Goal: Task Accomplishment & Management: Manage account settings

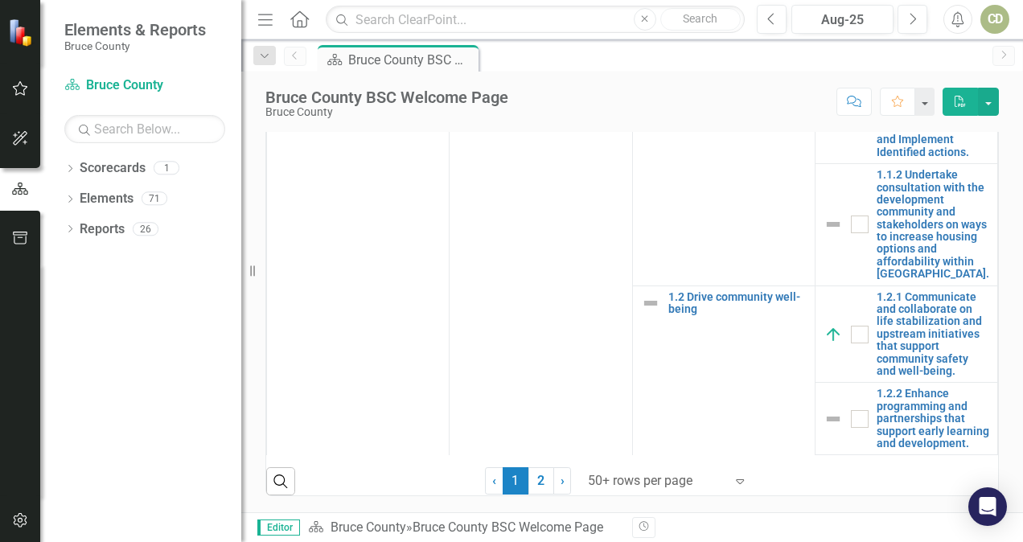
scroll to position [793, 0]
click at [929, 105] on button "button" at bounding box center [923, 102] width 21 height 28
click at [982, 105] on button "button" at bounding box center [988, 102] width 21 height 28
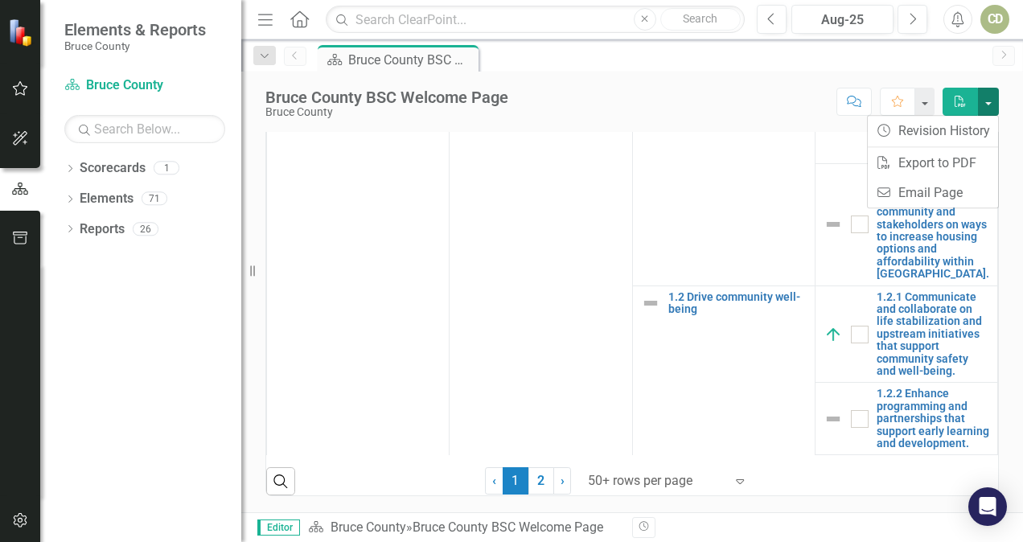
click at [982, 105] on button "button" at bounding box center [988, 102] width 21 height 28
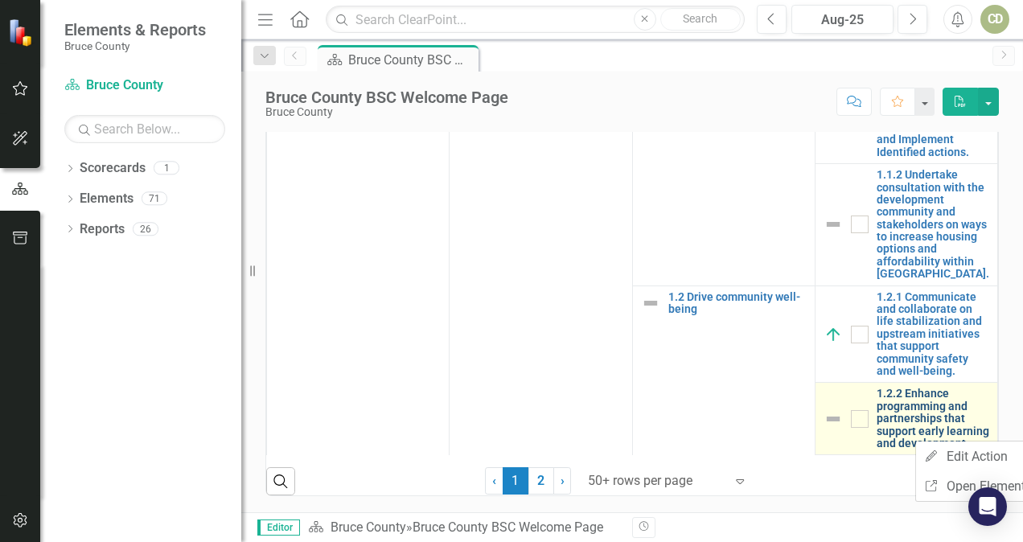
click at [902, 435] on link "1.2.2 Enhance programming and partnerships that support early learning and deve…" at bounding box center [932, 419] width 113 height 62
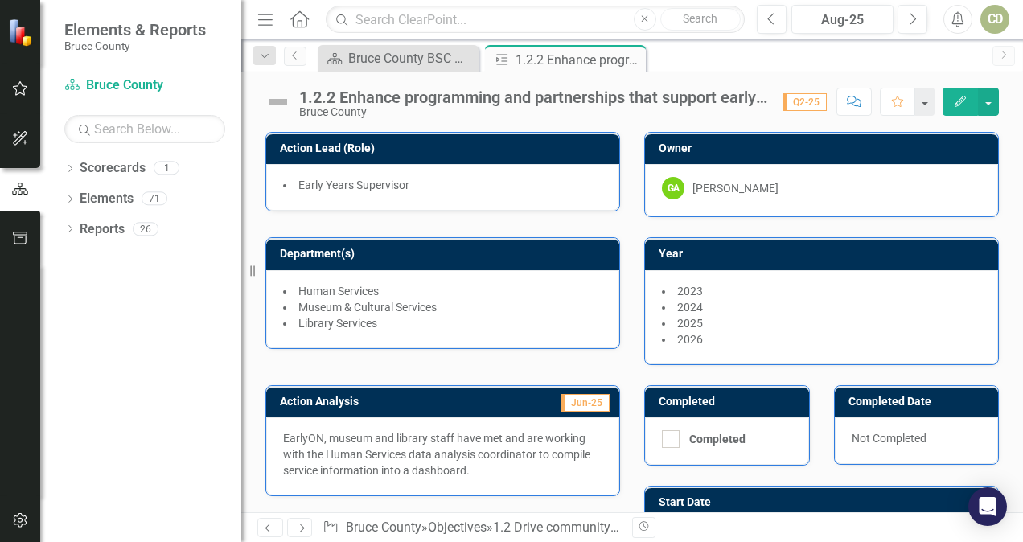
click at [902, 435] on div "Not Completed" at bounding box center [917, 440] width 164 height 47
click at [292, 59] on icon "Previous" at bounding box center [295, 56] width 13 height 10
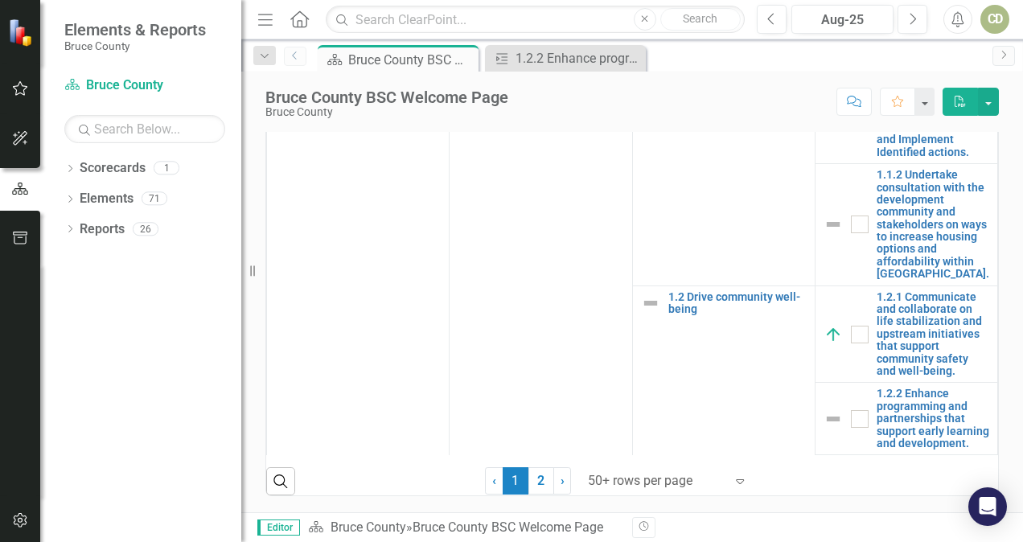
scroll to position [941, 0]
click at [536, 489] on link "2" at bounding box center [541, 480] width 26 height 27
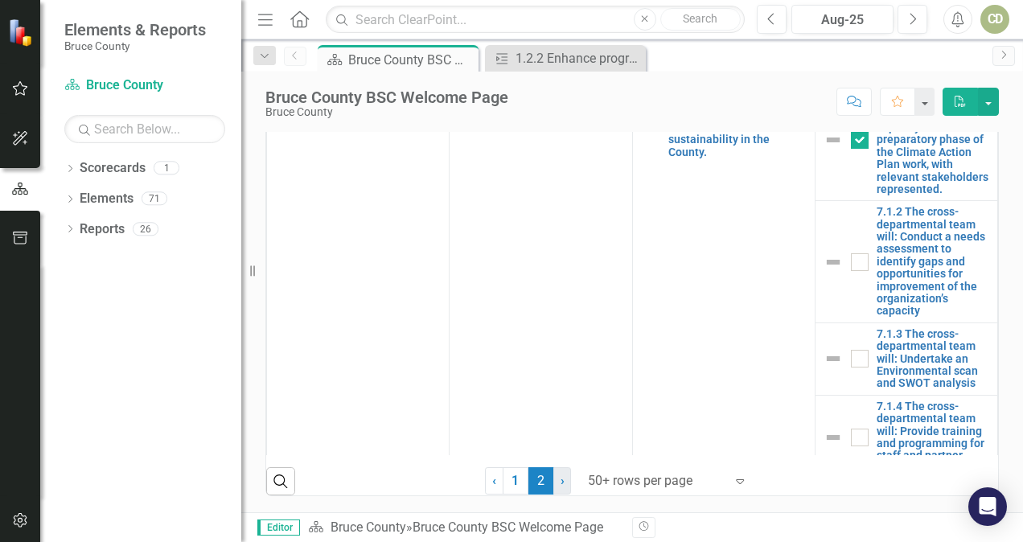
click at [560, 482] on link "› Next" at bounding box center [562, 480] width 18 height 27
click at [511, 482] on link "1" at bounding box center [515, 480] width 26 height 27
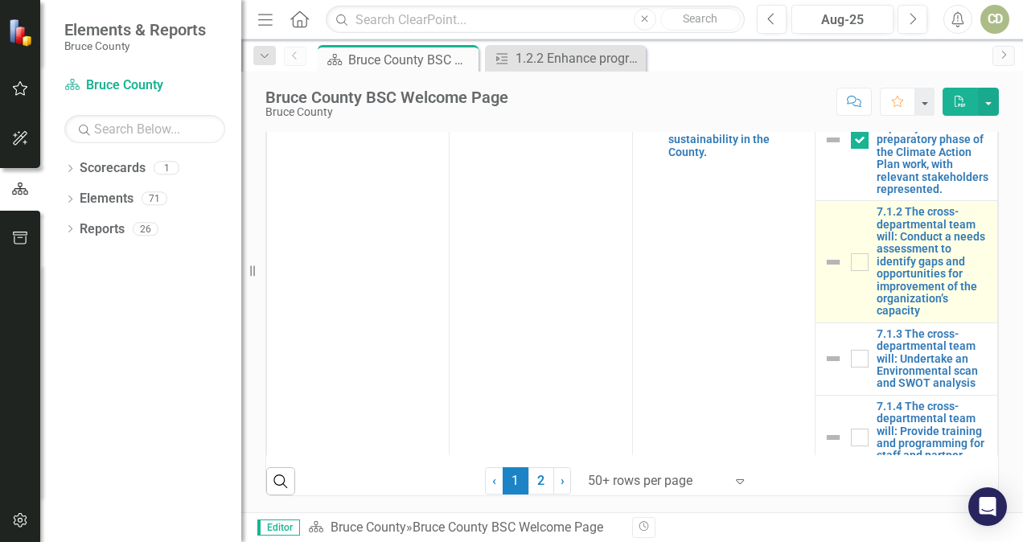
checkbox input "true"
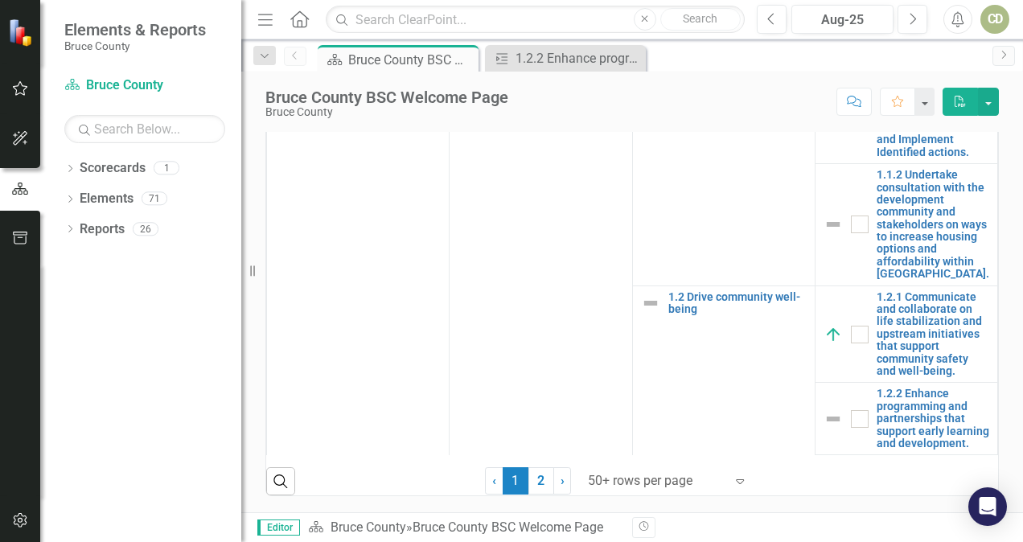
scroll to position [888, 0]
click at [1007, 436] on div "Values Mission Vision Action Status Snapshot Loading... Chart Pie chart with 5 …" at bounding box center [631, 24] width 781 height 975
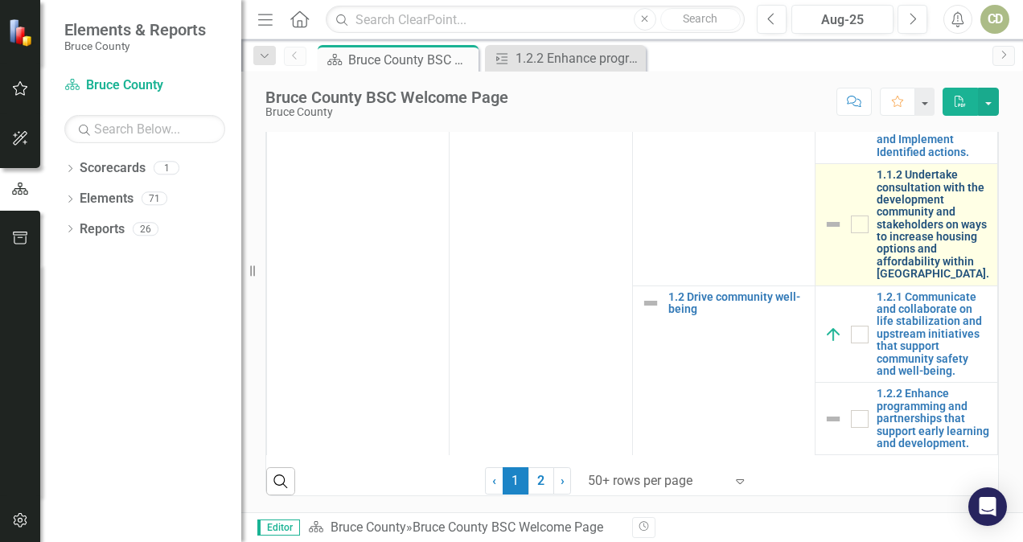
click at [888, 281] on link "1.1.2 Undertake consultation with the development community and stakeholders on…" at bounding box center [932, 225] width 113 height 112
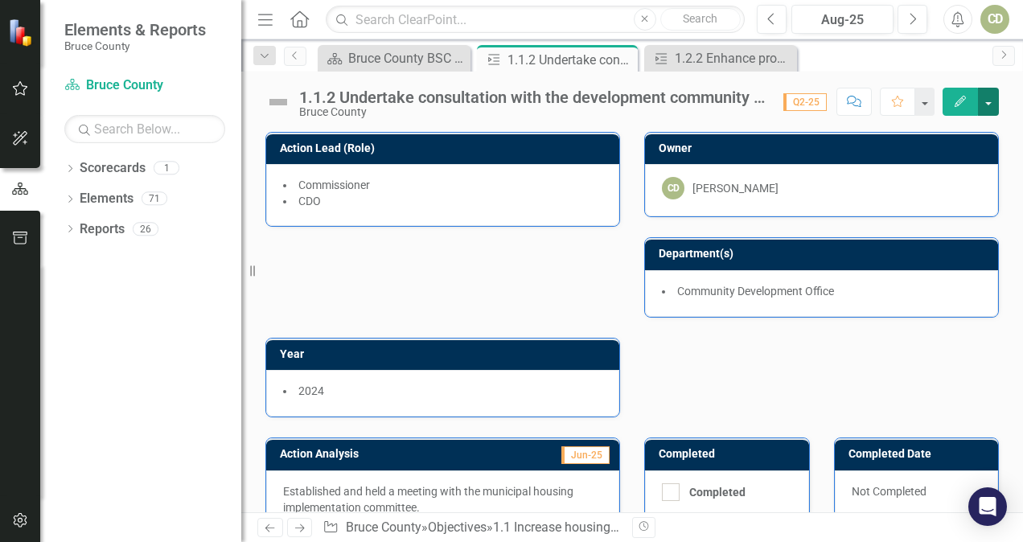
click at [991, 111] on button "button" at bounding box center [988, 102] width 21 height 28
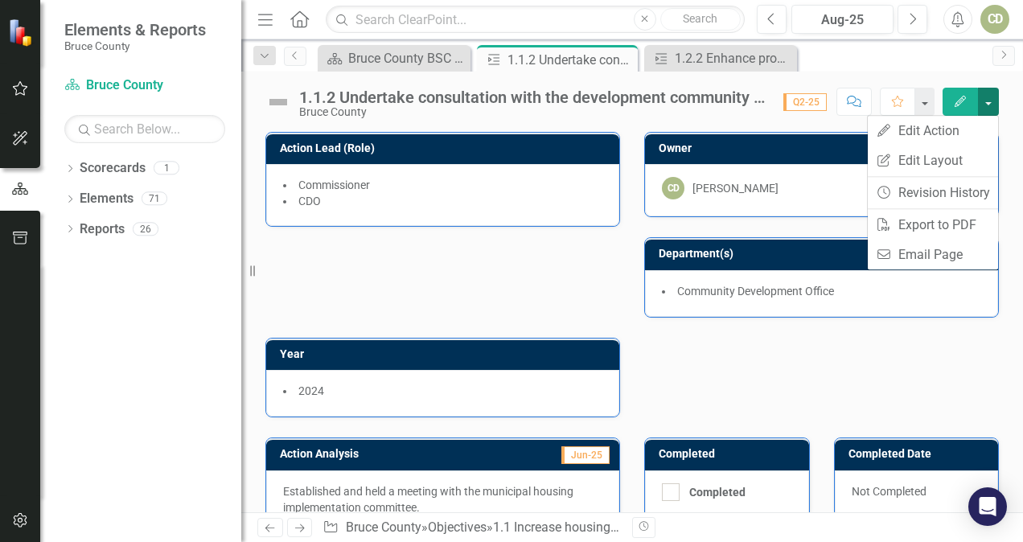
click at [992, 113] on button "button" at bounding box center [988, 102] width 21 height 28
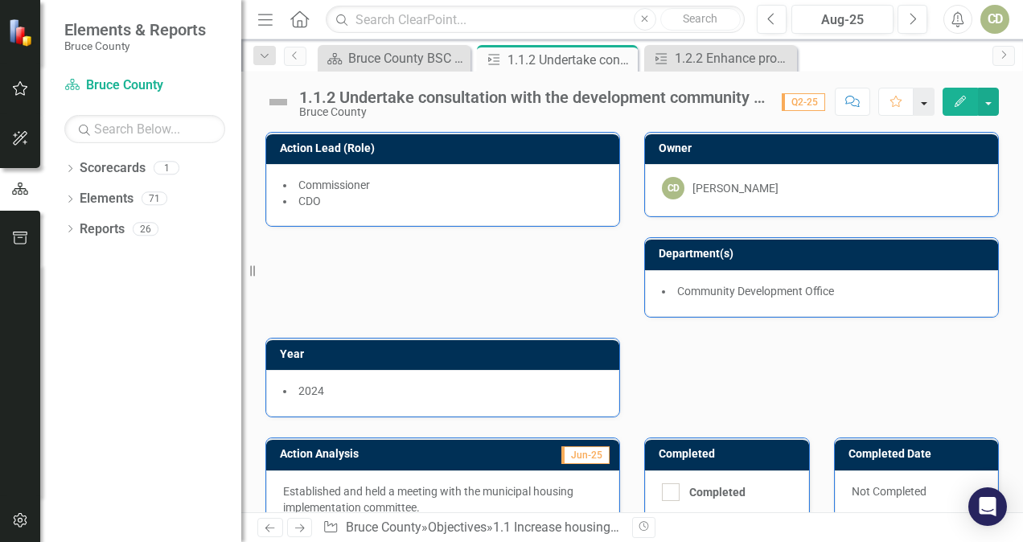
click at [930, 108] on button "button" at bounding box center [923, 102] width 21 height 28
click at [933, 109] on button "button" at bounding box center [923, 102] width 21 height 28
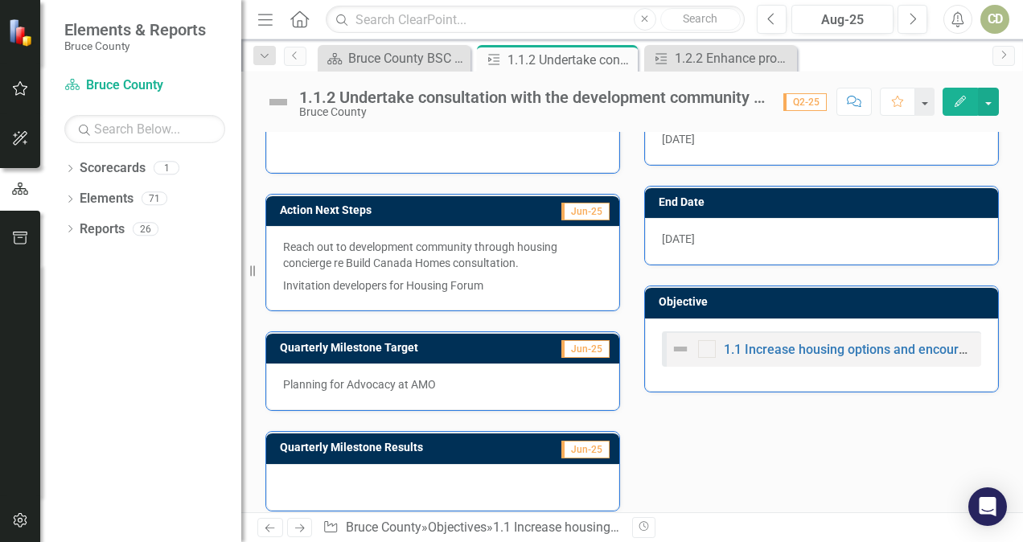
scroll to position [461, 0]
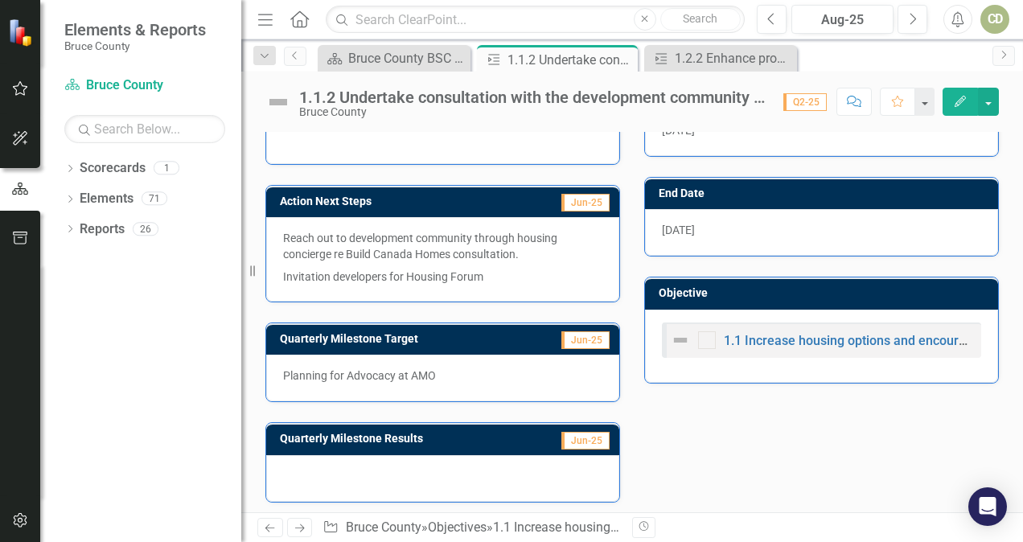
click at [676, 338] on img at bounding box center [680, 339] width 19 height 19
click at [732, 342] on div "1.1 Increase housing options and encourage innovative solutions." at bounding box center [822, 339] width 302 height 19
click at [741, 342] on div "1.1 Increase housing options and encourage innovative solutions." at bounding box center [822, 339] width 302 height 19
click at [759, 334] on link "1.1 Increase housing options and encourage innovative solutions." at bounding box center [913, 340] width 378 height 15
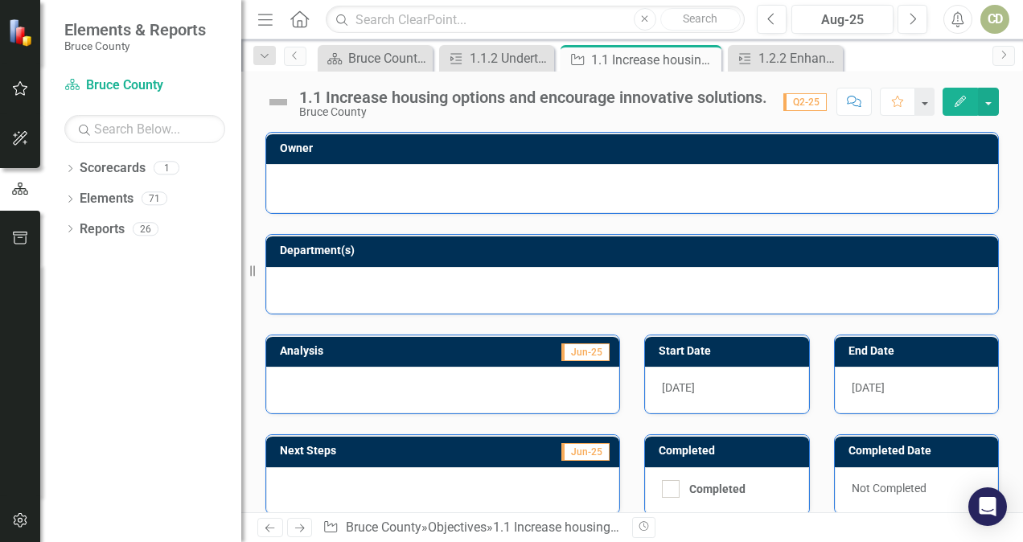
scroll to position [333, 0]
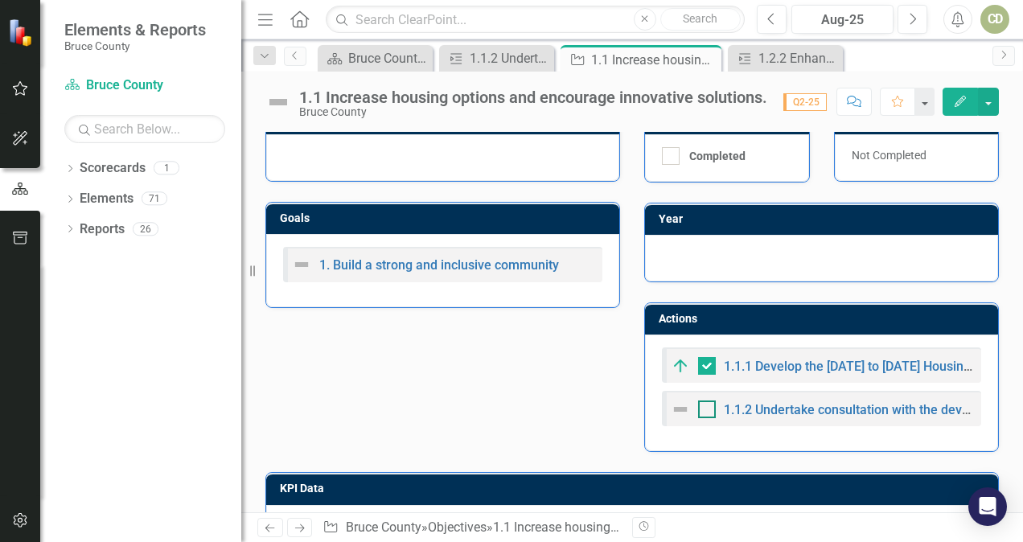
click at [701, 408] on div at bounding box center [707, 409] width 18 height 18
click at [701, 408] on input "checkbox" at bounding box center [703, 405] width 10 height 10
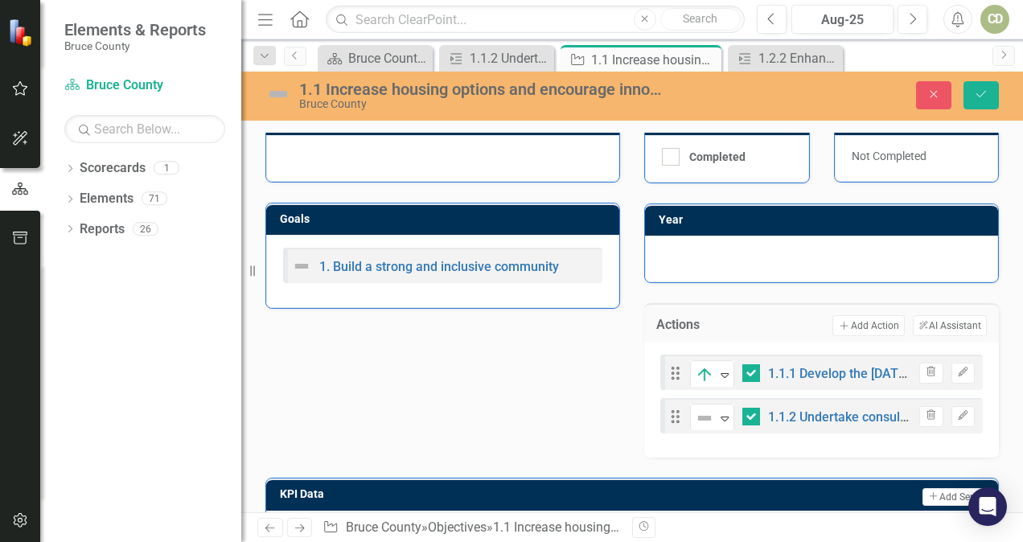
checkbox input "true"
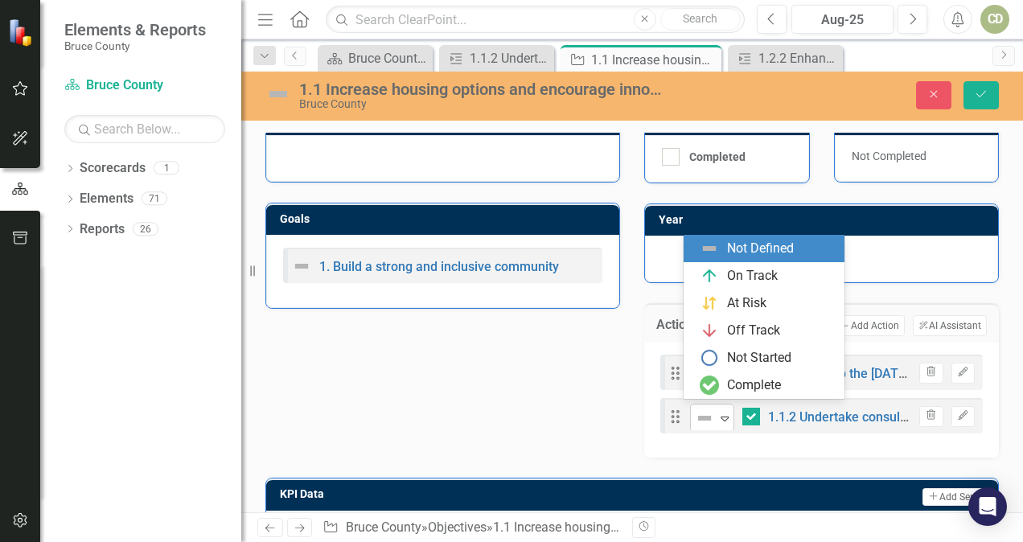
click at [716, 413] on icon "Expand" at bounding box center [724, 418] width 16 height 13
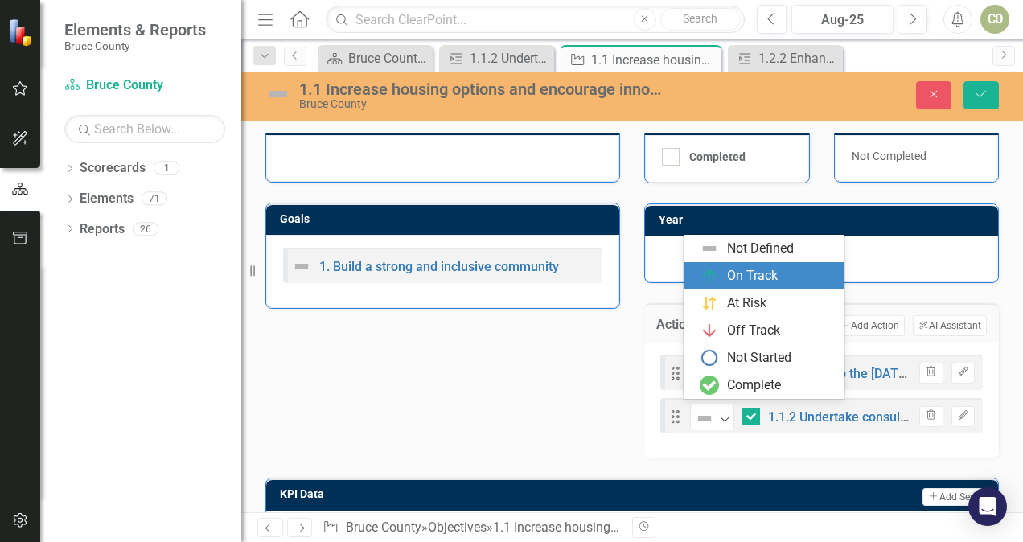
click at [699, 277] on img at bounding box center [708, 275] width 19 height 19
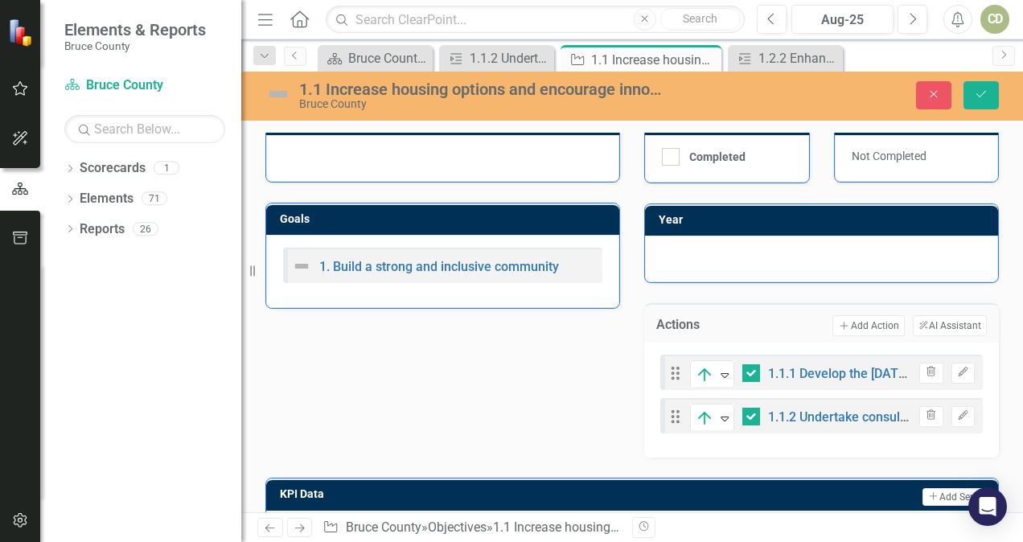
scroll to position [1, 0]
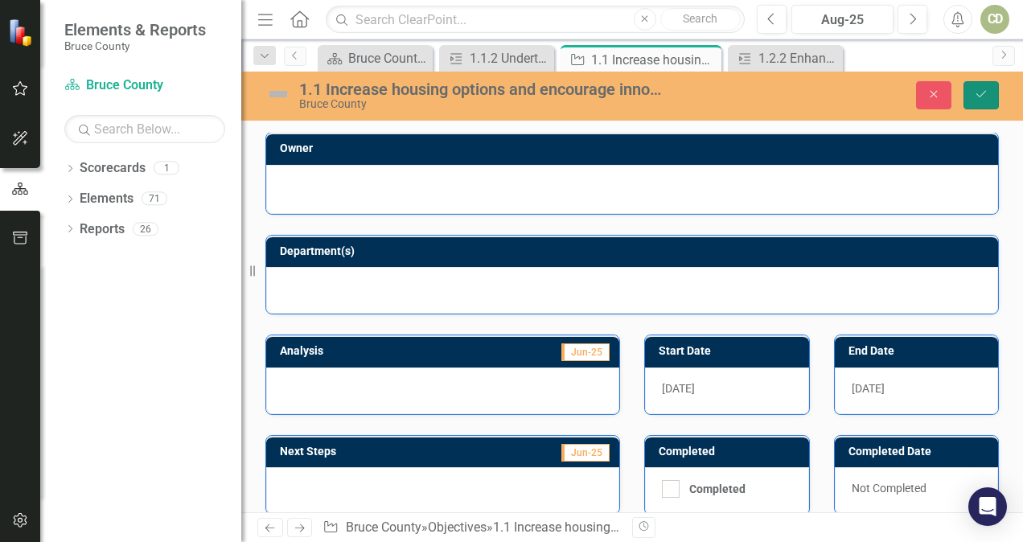
click at [978, 98] on icon "Save" at bounding box center [981, 93] width 14 height 11
checkbox input "false"
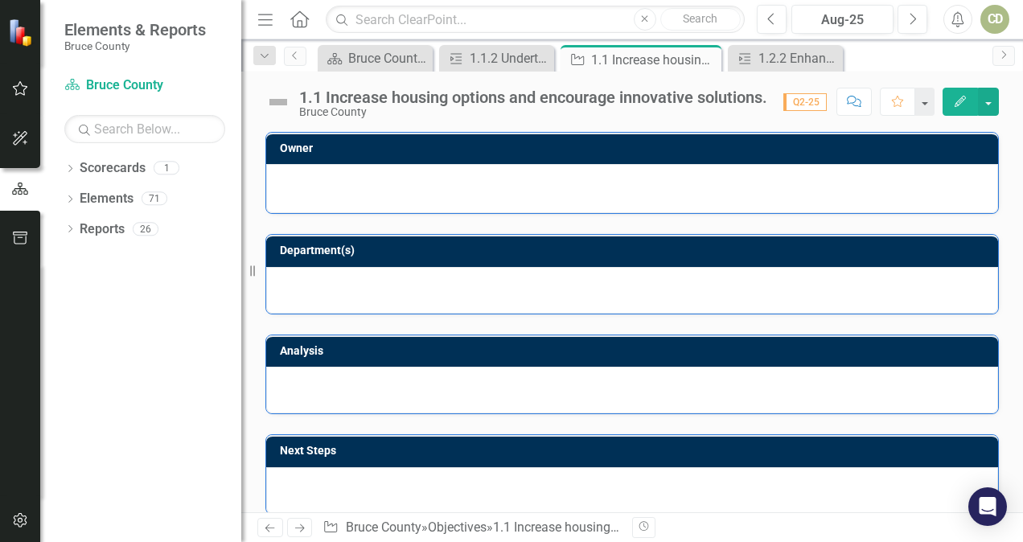
checkbox input "true"
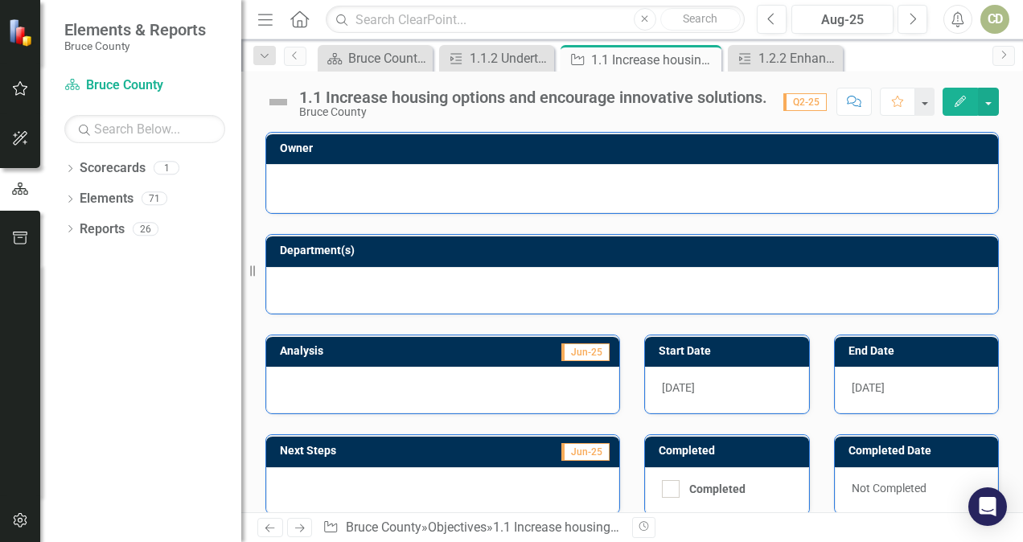
checkbox input "false"
checkbox input "true"
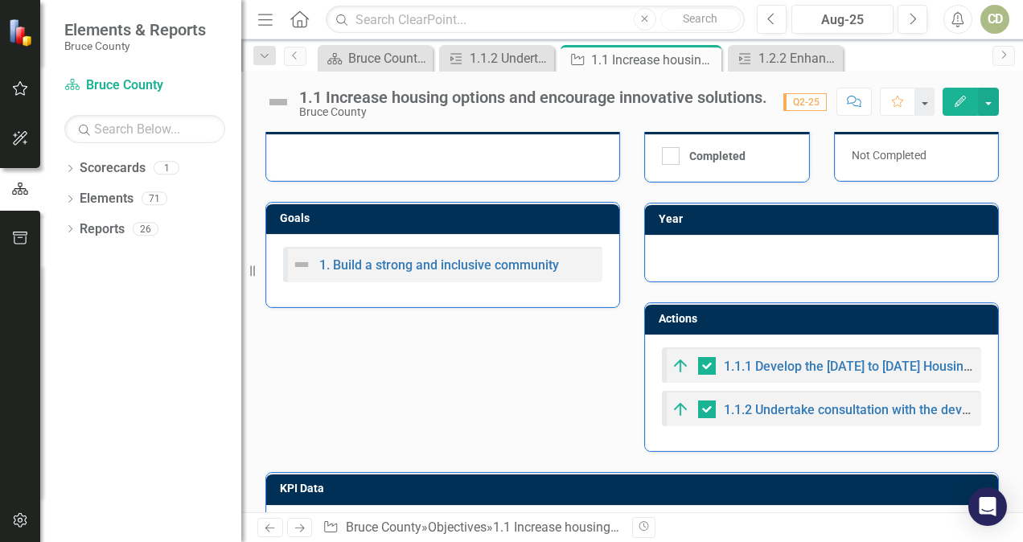
scroll to position [0, 0]
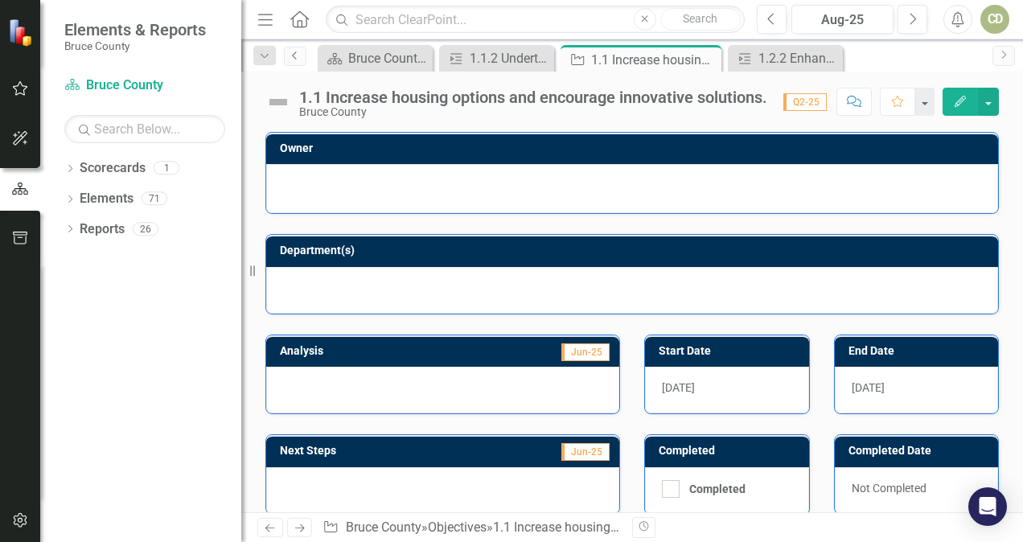
click at [293, 53] on icon "Previous" at bounding box center [295, 56] width 13 height 10
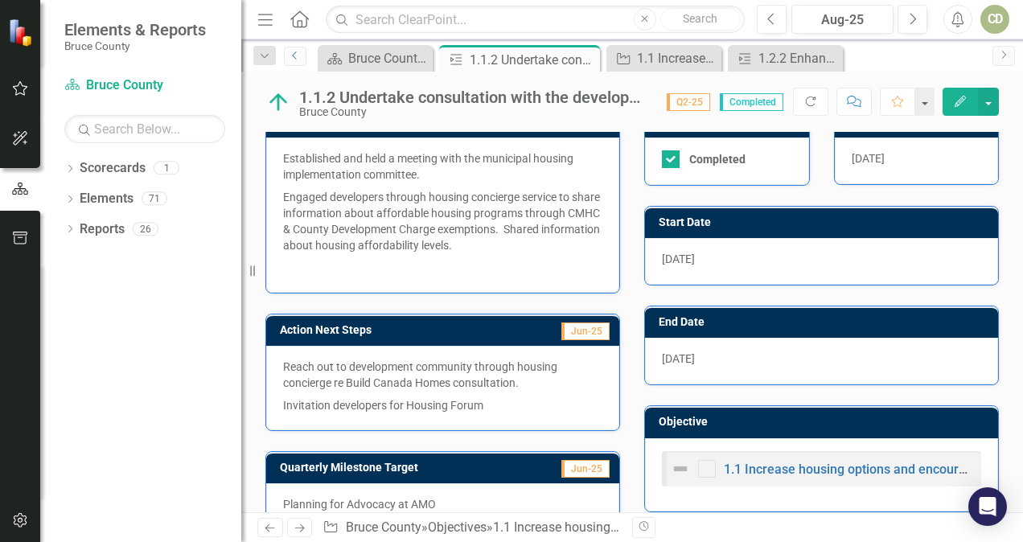
scroll to position [347, 0]
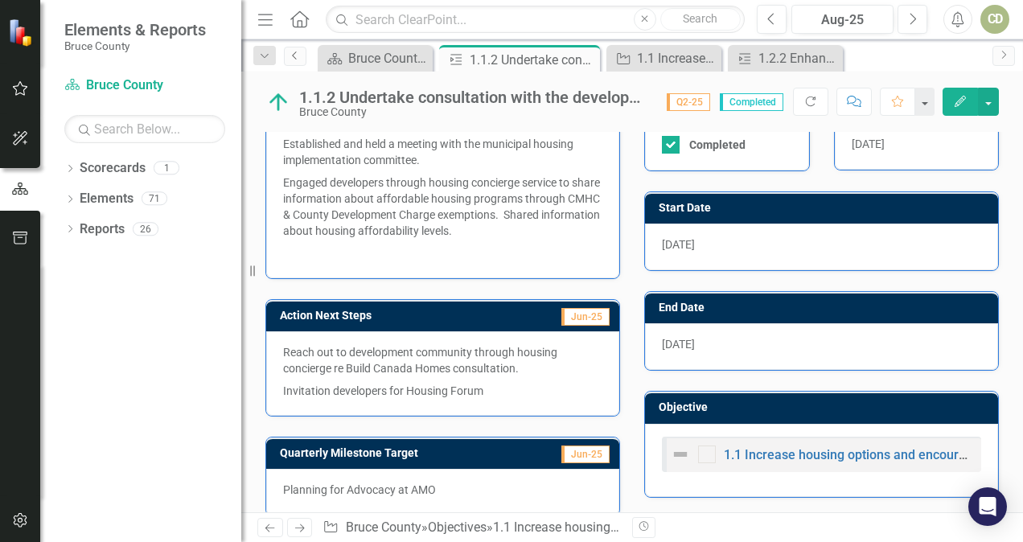
click at [293, 60] on link "Previous" at bounding box center [295, 56] width 23 height 19
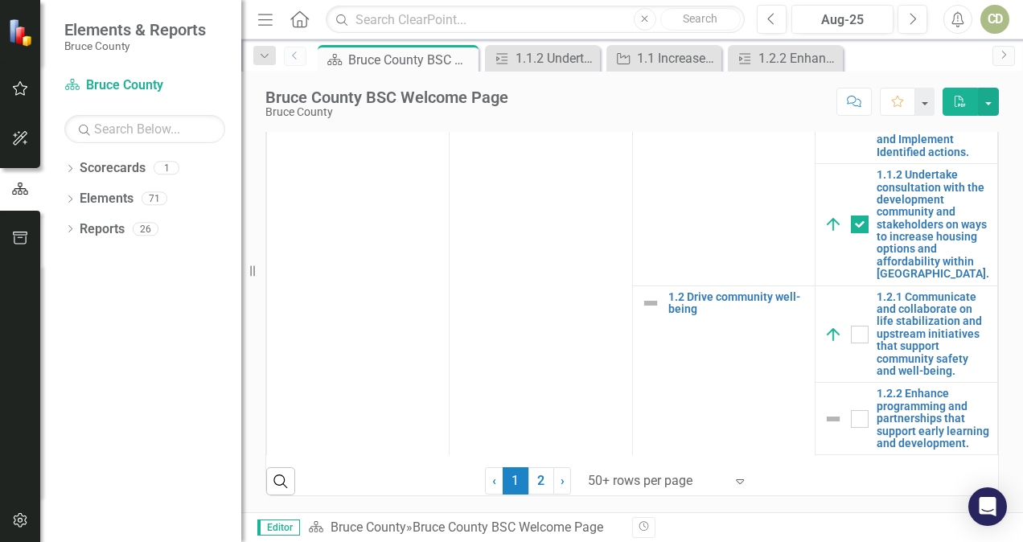
scroll to position [941, 0]
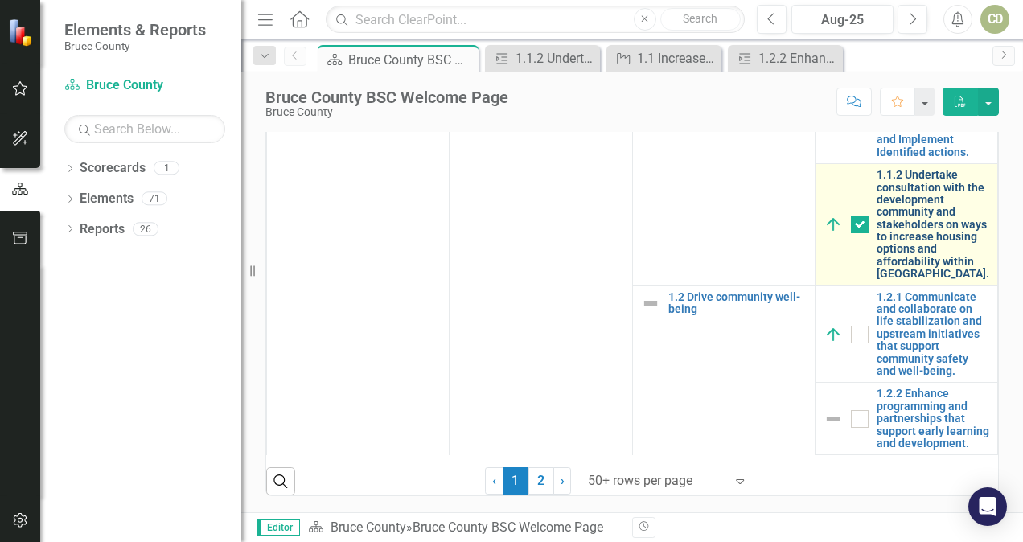
click at [928, 270] on link "1.1.2 Undertake consultation with the development community and stakeholders on…" at bounding box center [932, 225] width 113 height 112
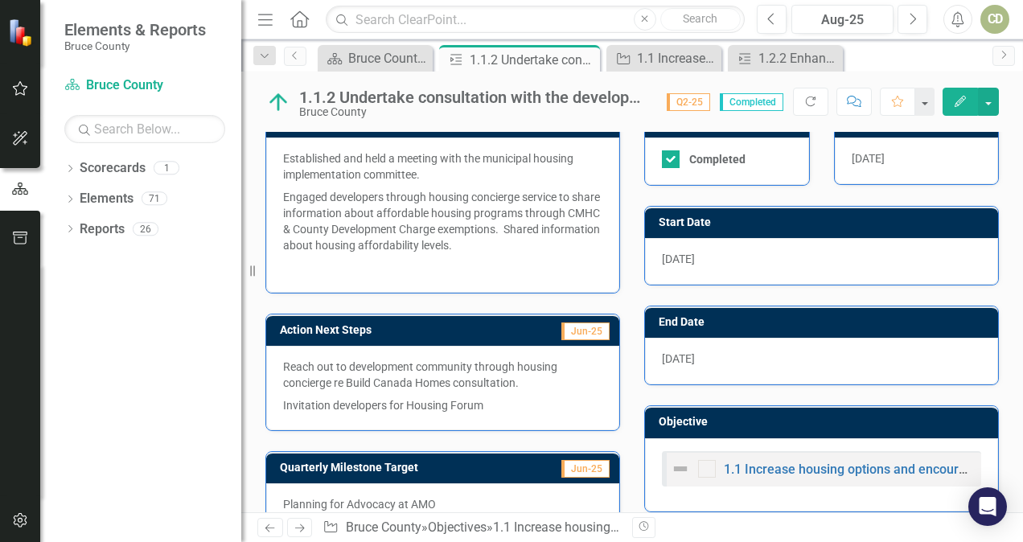
scroll to position [461, 0]
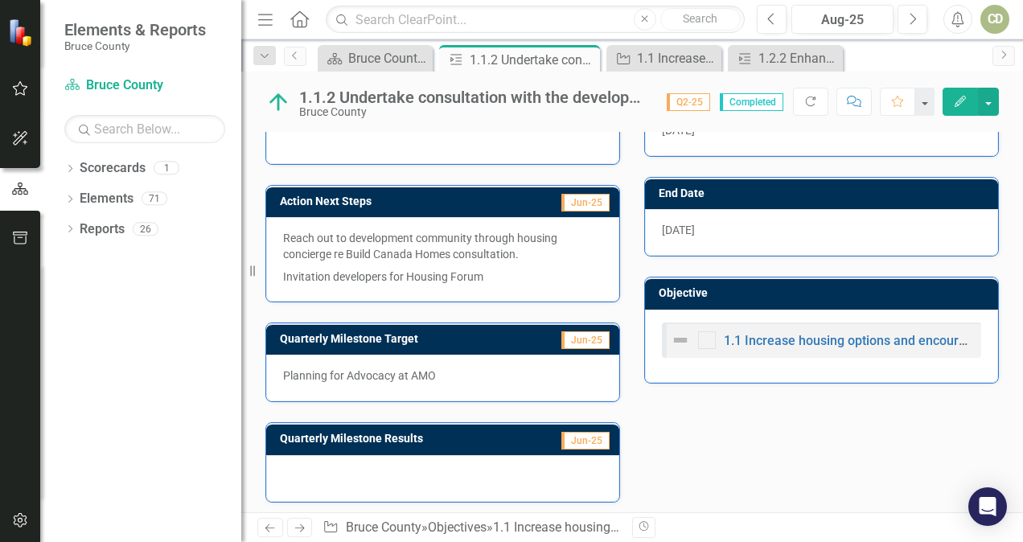
click at [490, 473] on div at bounding box center [442, 478] width 353 height 47
click at [404, 475] on div at bounding box center [442, 478] width 353 height 47
click at [954, 107] on button "Edit" at bounding box center [959, 102] width 35 height 28
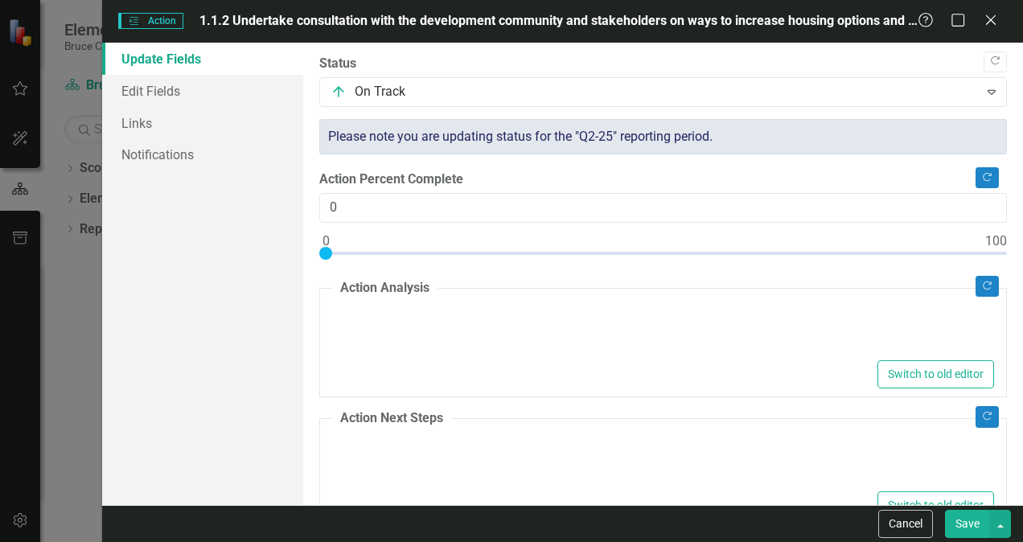
type textarea "<p>Established and held a meeting with the municipal housing implementation com…"
type textarea "<p>Reach out to development community through housing concierge re Build Canada…"
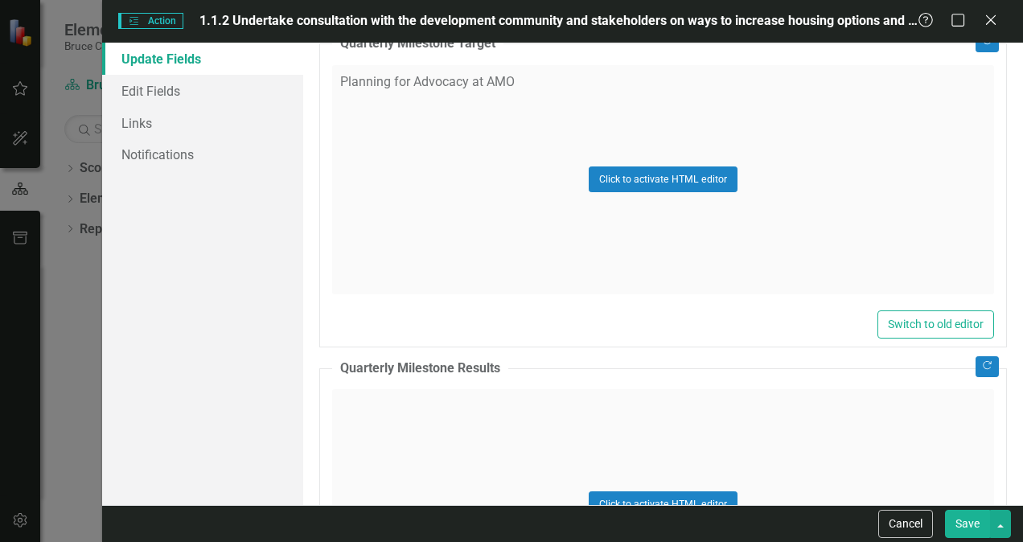
scroll to position [1060, 0]
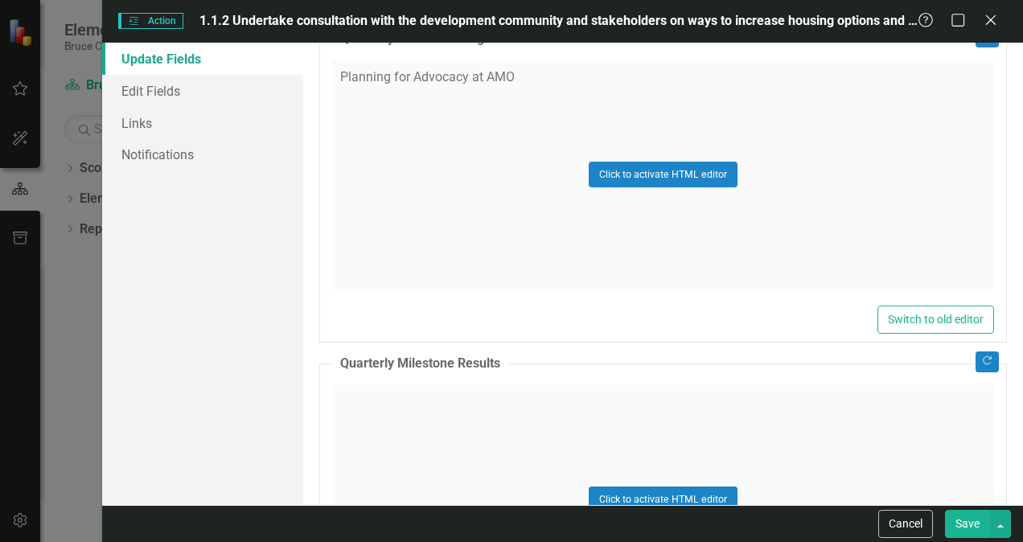
click at [923, 419] on div "Click to activate HTML editor" at bounding box center [663, 498] width 662 height 229
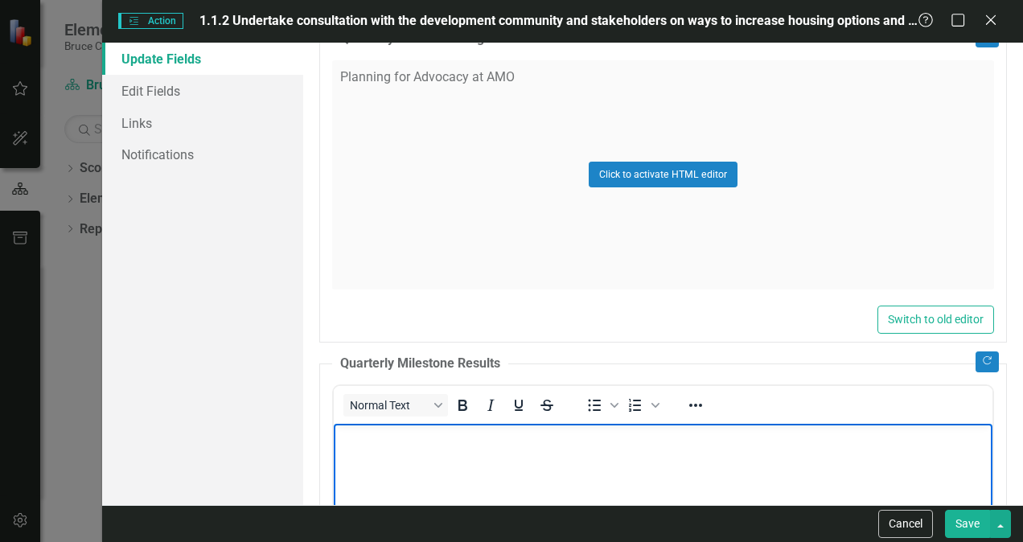
click at [839, 474] on body "Rich Text Area. Press ALT-0 for help." at bounding box center [663, 544] width 658 height 241
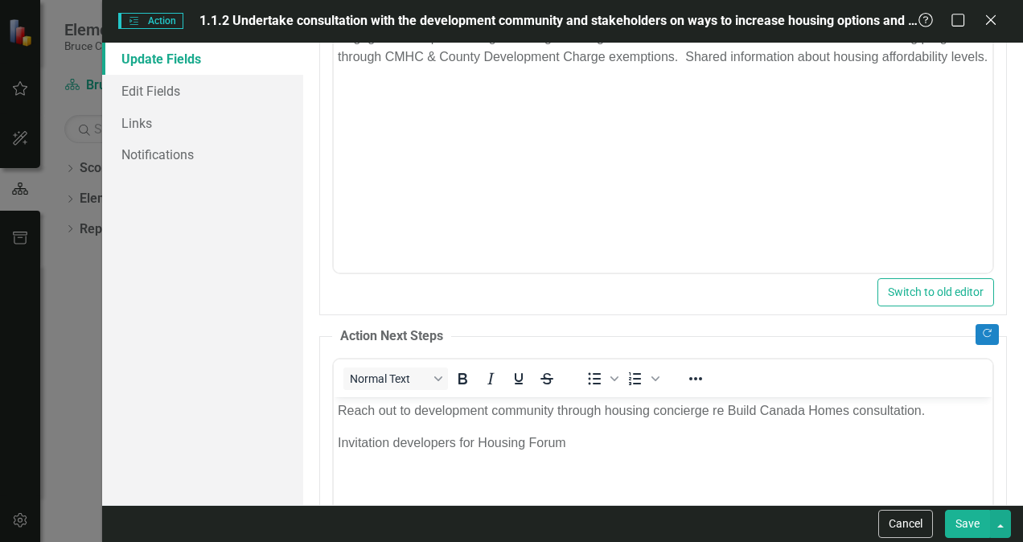
scroll to position [360, 0]
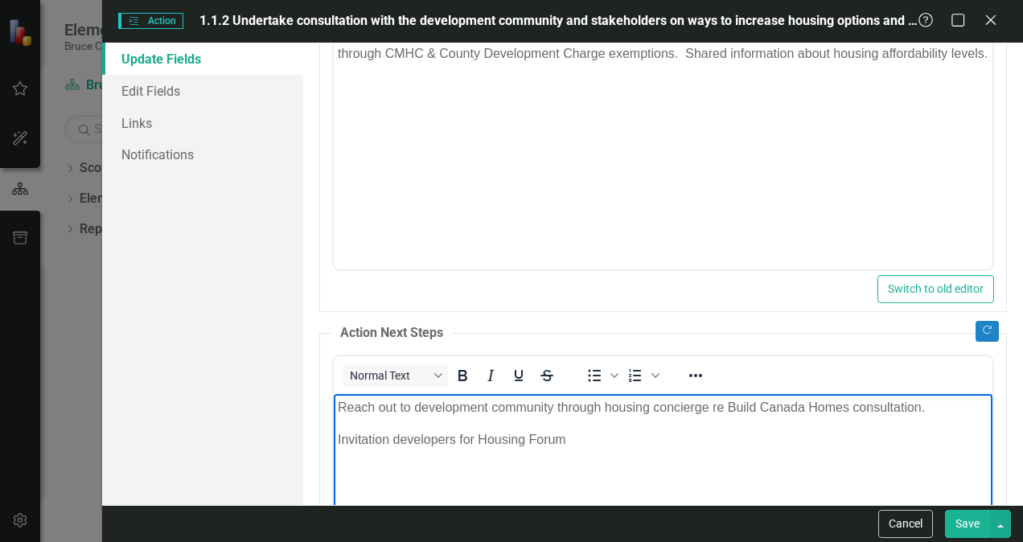
click at [458, 441] on p "Invitation developers for Housing Forum" at bounding box center [663, 438] width 650 height 19
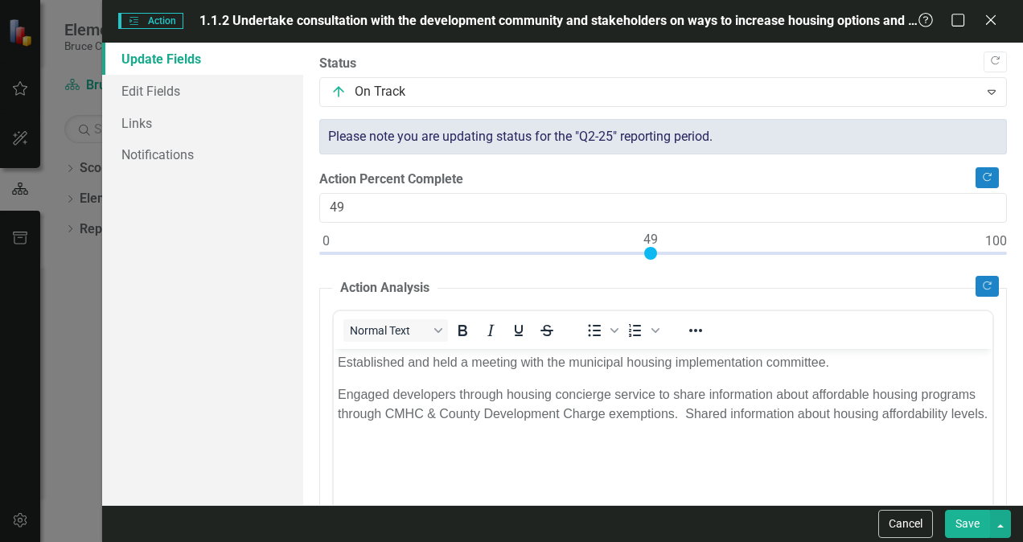
click at [651, 256] on div at bounding box center [662, 257] width 687 height 20
drag, startPoint x: 651, startPoint y: 256, endPoint x: 1017, endPoint y: 214, distance: 368.2
click at [1017, 214] on div ""Update" fields in ClearPoint are the fields that change from reporting period …" at bounding box center [663, 274] width 720 height 462
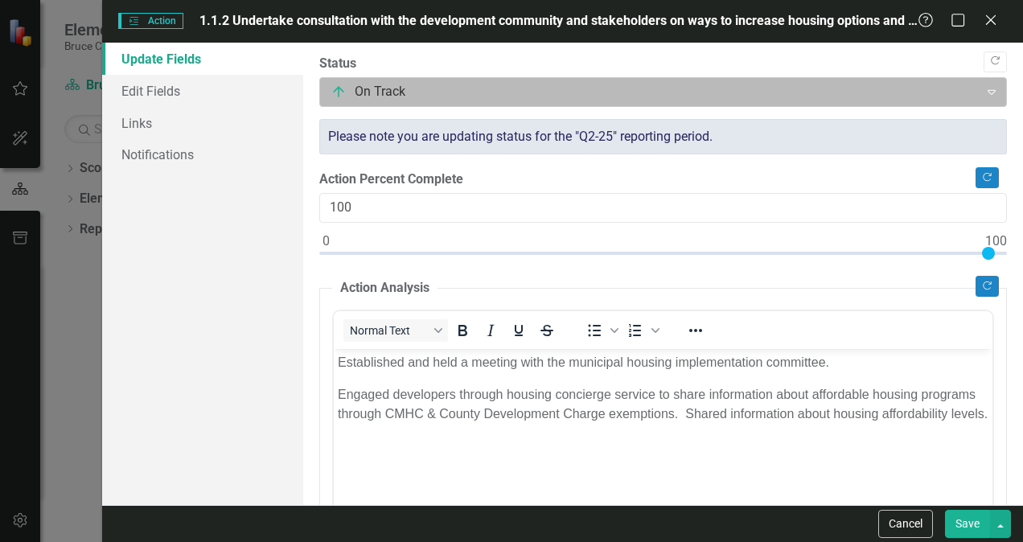
click at [979, 101] on div "Expand" at bounding box center [991, 92] width 29 height 26
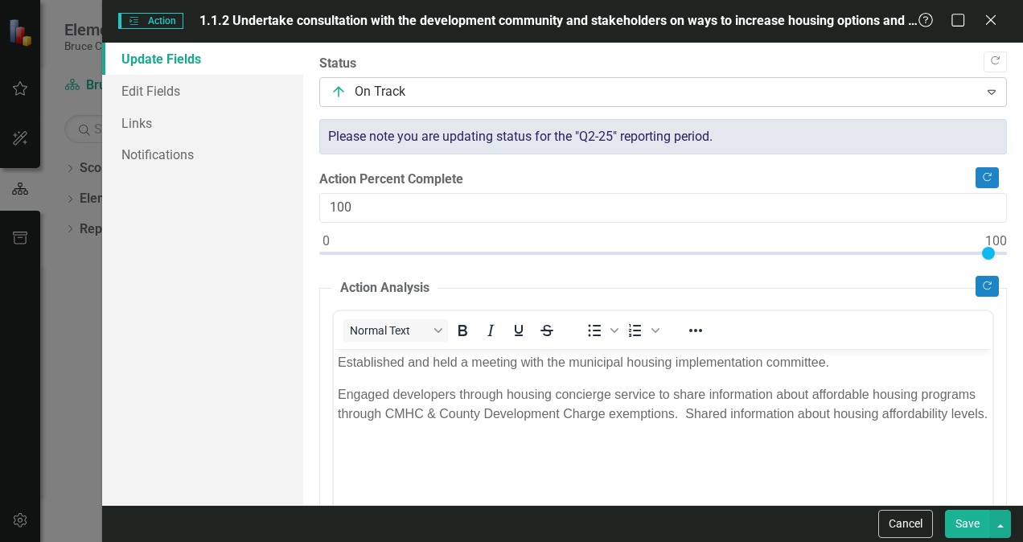
click at [979, 101] on div "Expand" at bounding box center [991, 92] width 29 height 26
click at [834, 253] on div at bounding box center [662, 257] width 687 height 20
type input "75"
drag, startPoint x: 834, startPoint y: 252, endPoint x: 820, endPoint y: 249, distance: 13.9
click at [820, 249] on div at bounding box center [822, 253] width 13 height 13
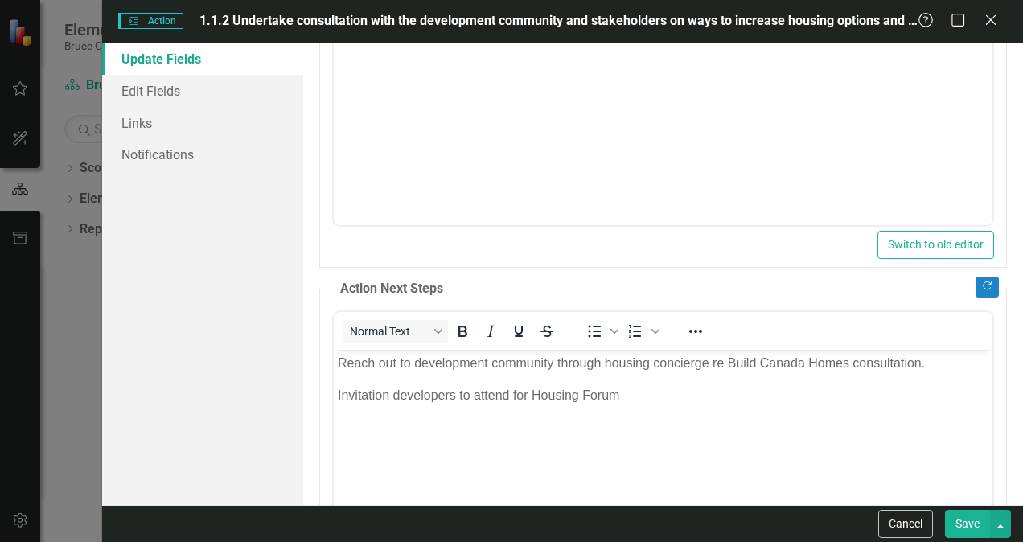
scroll to position [809, 0]
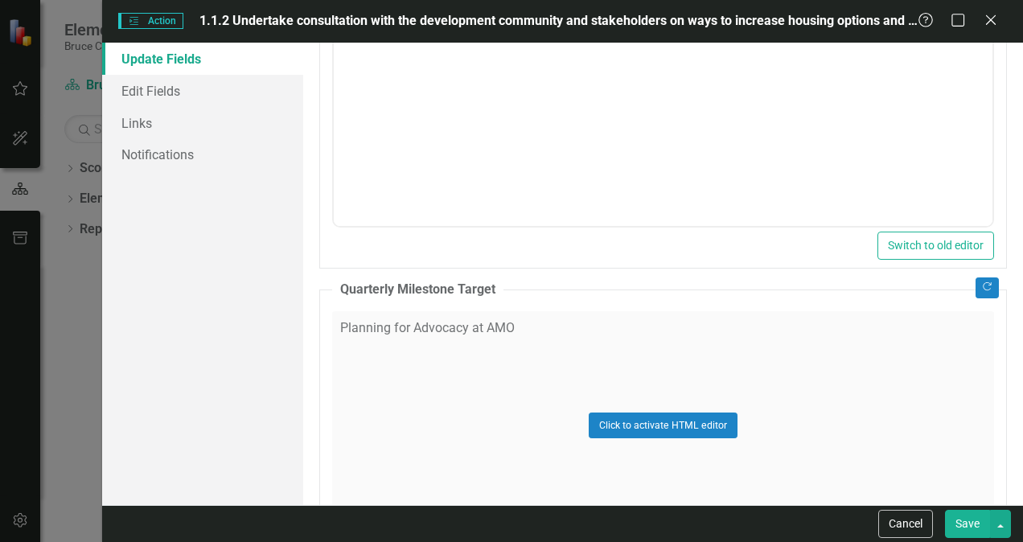
click at [576, 325] on div "Click to activate HTML editor" at bounding box center [663, 425] width 662 height 229
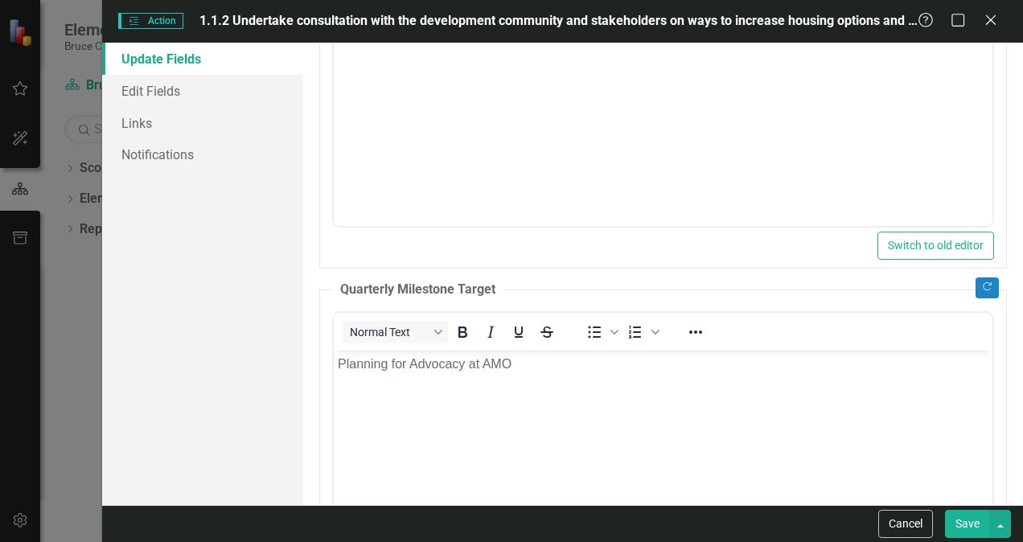
scroll to position [0, 0]
click at [524, 366] on p "Planning for Advocacy at AMO" at bounding box center [663, 363] width 650 height 19
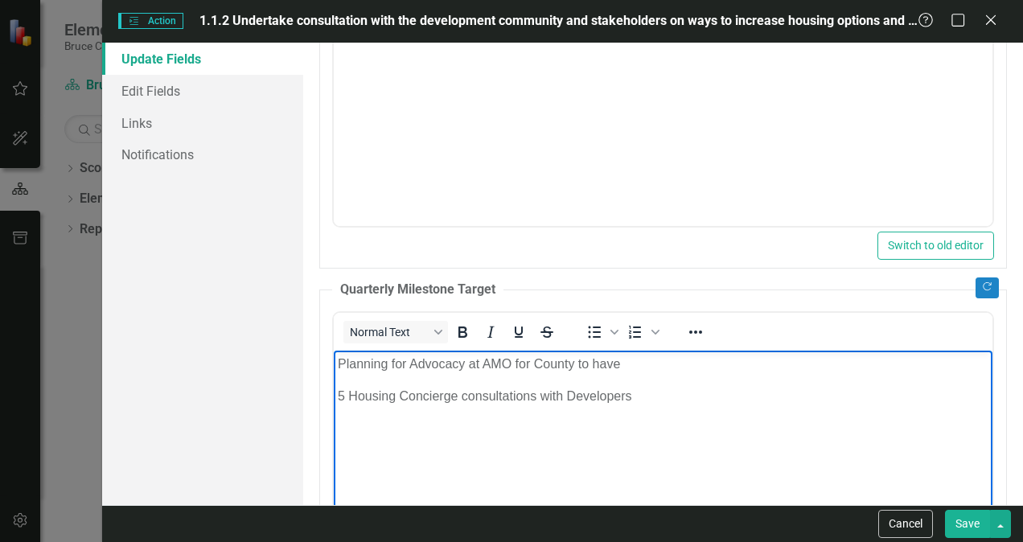
click at [636, 365] on p "Planning for Advocacy at AMO for County to have" at bounding box center [663, 363] width 650 height 19
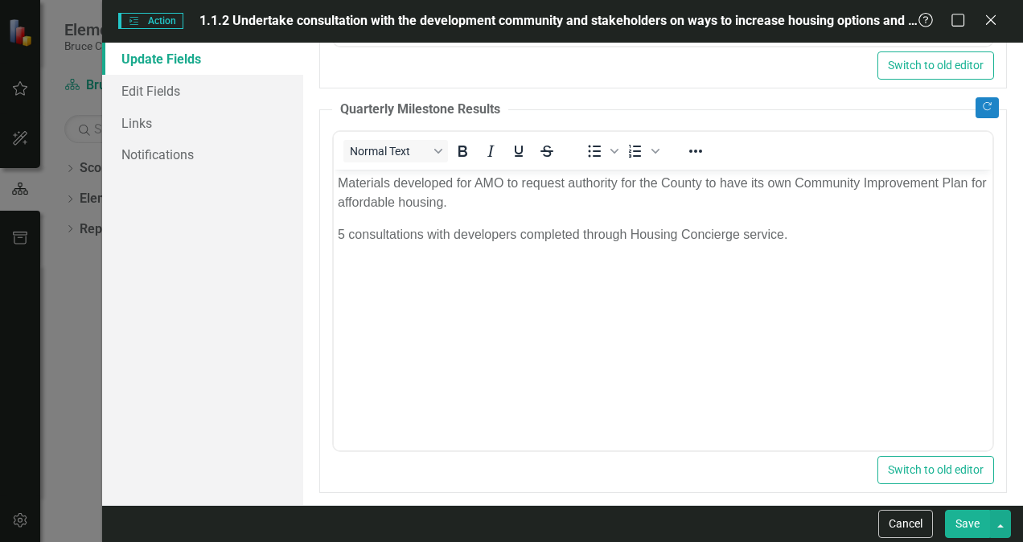
scroll to position [1401, 0]
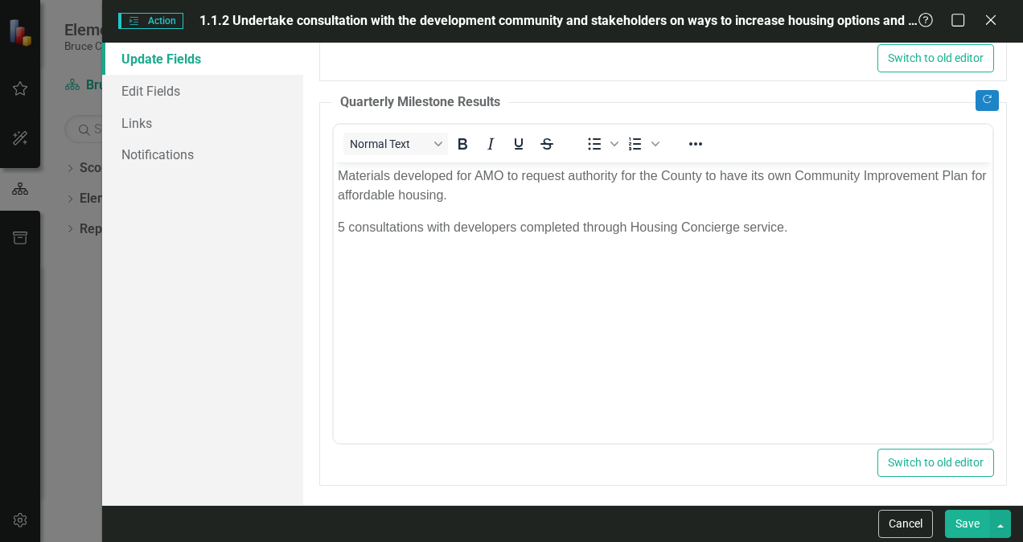
click at [966, 519] on button "Save" at bounding box center [967, 524] width 45 height 28
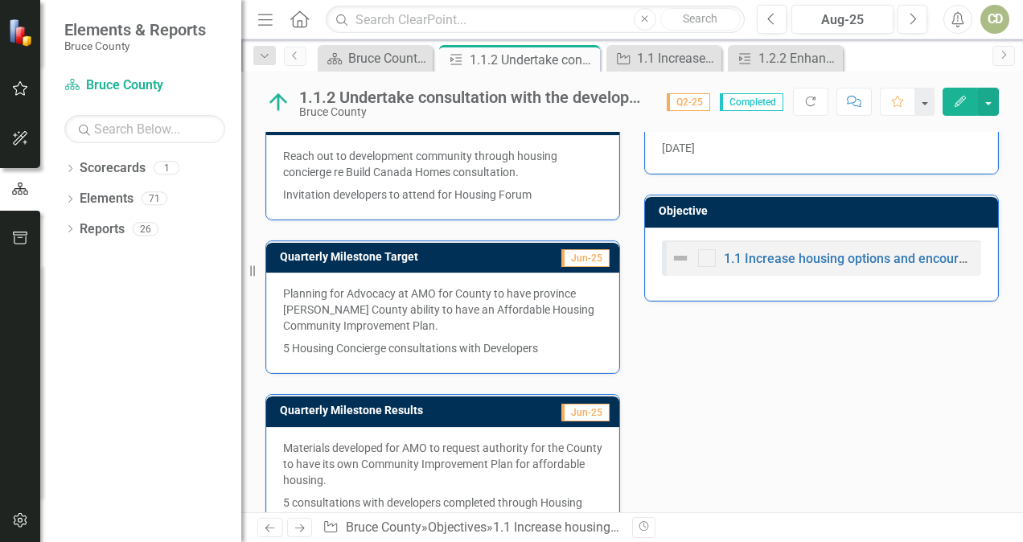
scroll to position [584, 0]
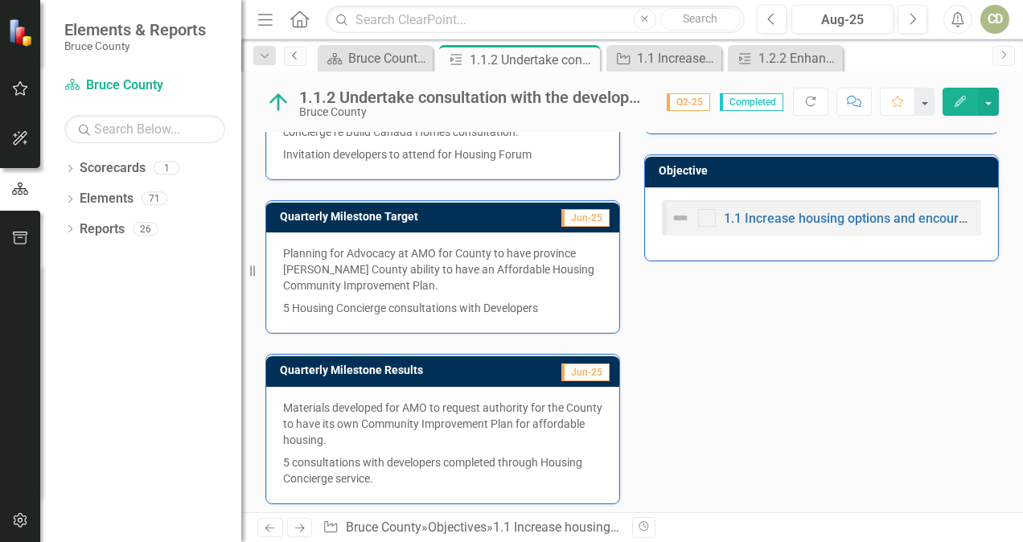
click at [293, 59] on icon "Previous" at bounding box center [295, 56] width 13 height 10
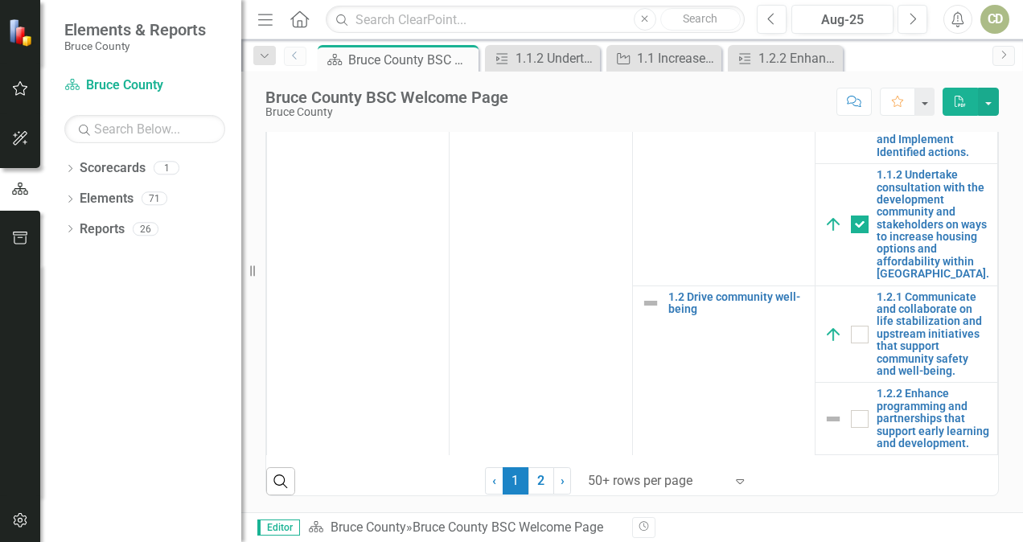
scroll to position [941, 0]
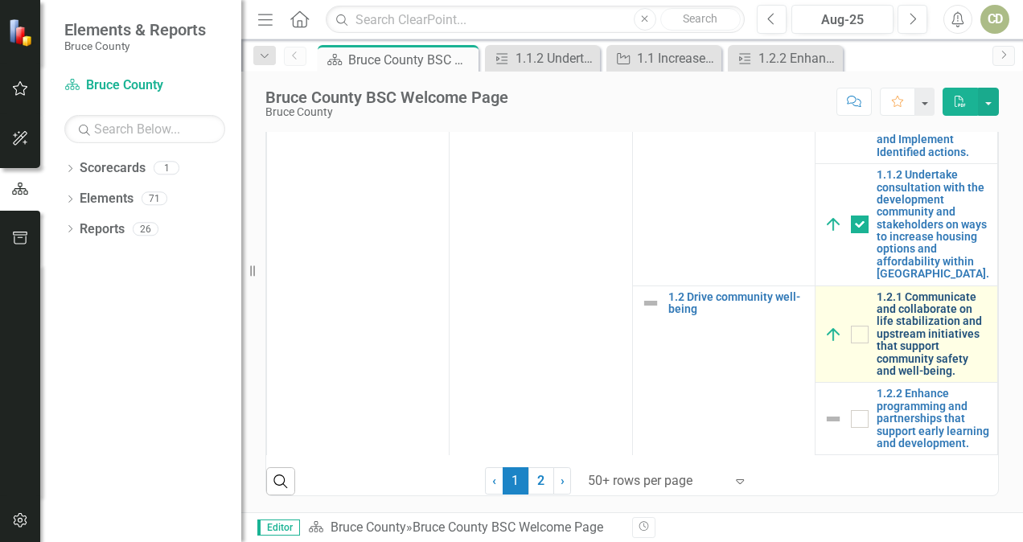
click at [908, 348] on link "1.2.1 Communicate and collaborate on life stabilization and upstream initiative…" at bounding box center [932, 334] width 113 height 87
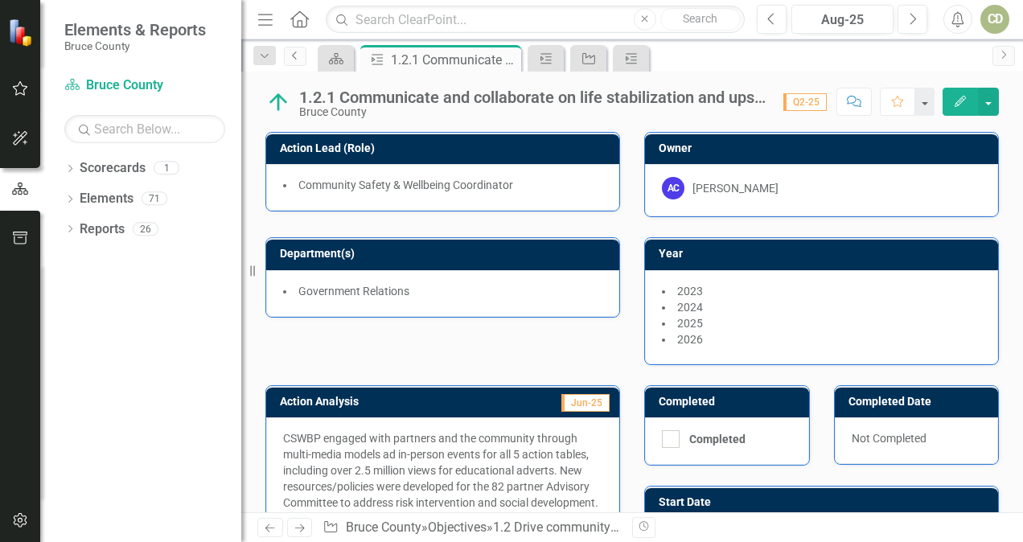
click at [299, 58] on icon "Previous" at bounding box center [295, 56] width 13 height 10
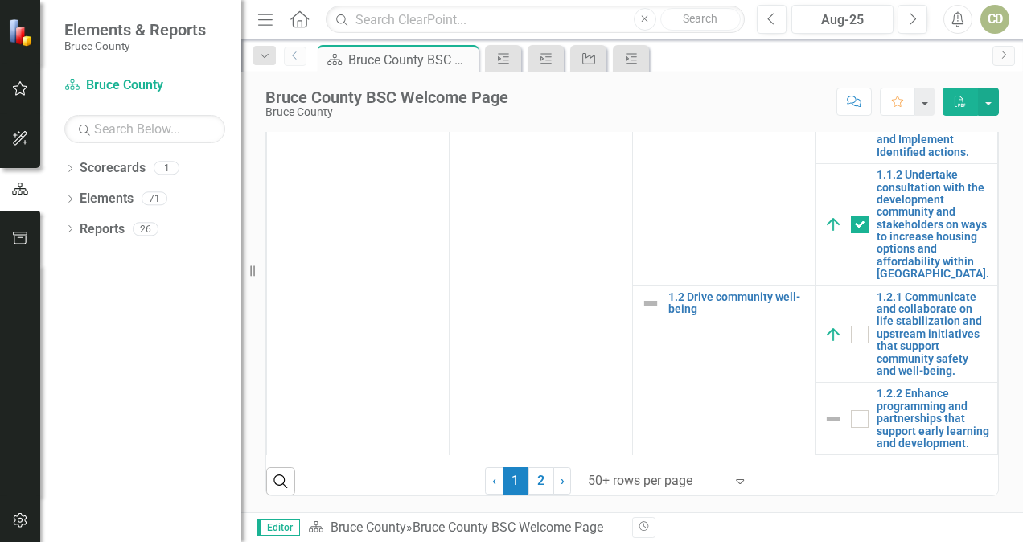
scroll to position [941, 0]
click at [534, 479] on link "2" at bounding box center [541, 480] width 26 height 27
checkbox input "false"
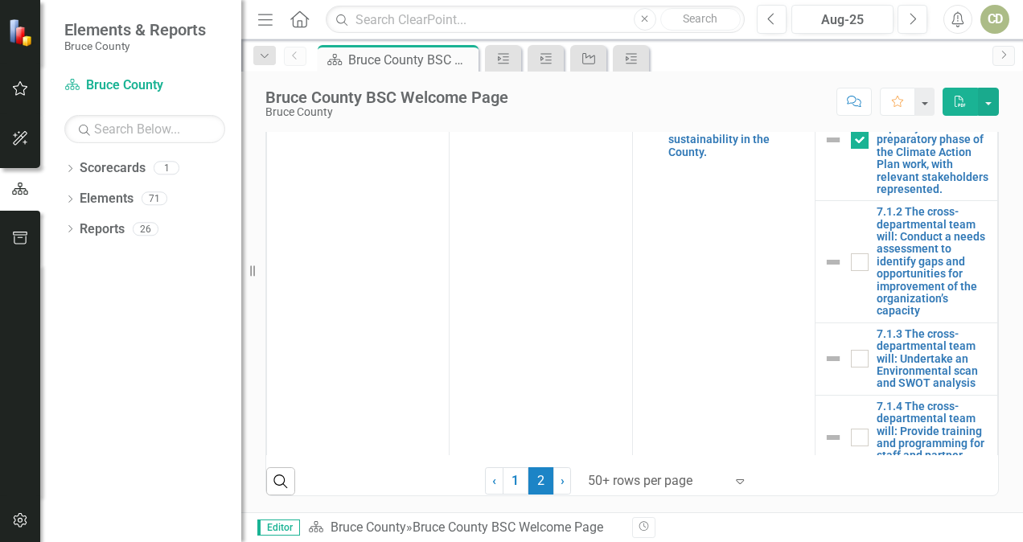
scroll to position [608, 0]
